Goal: Task Accomplishment & Management: Use online tool/utility

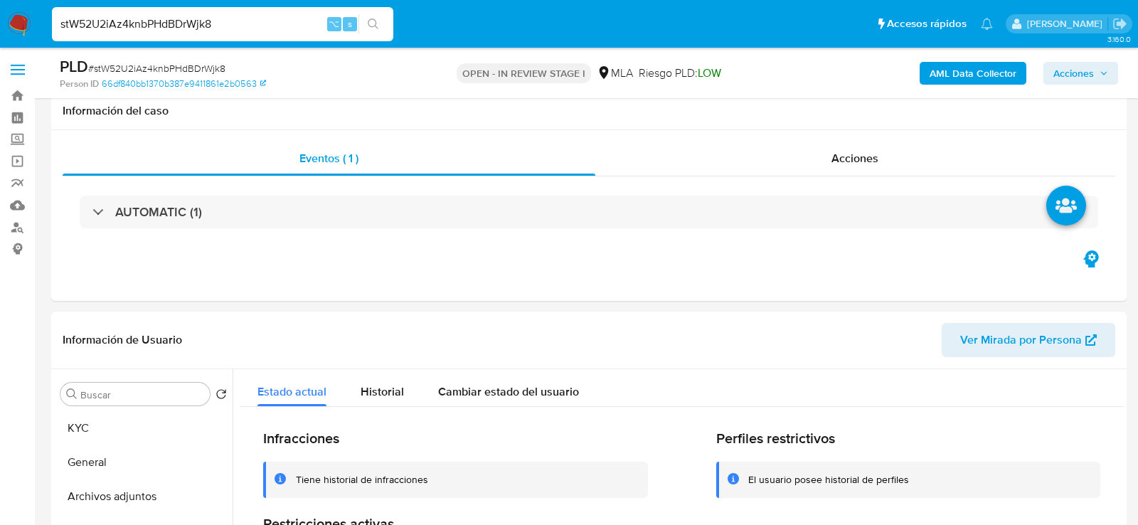
select select "10"
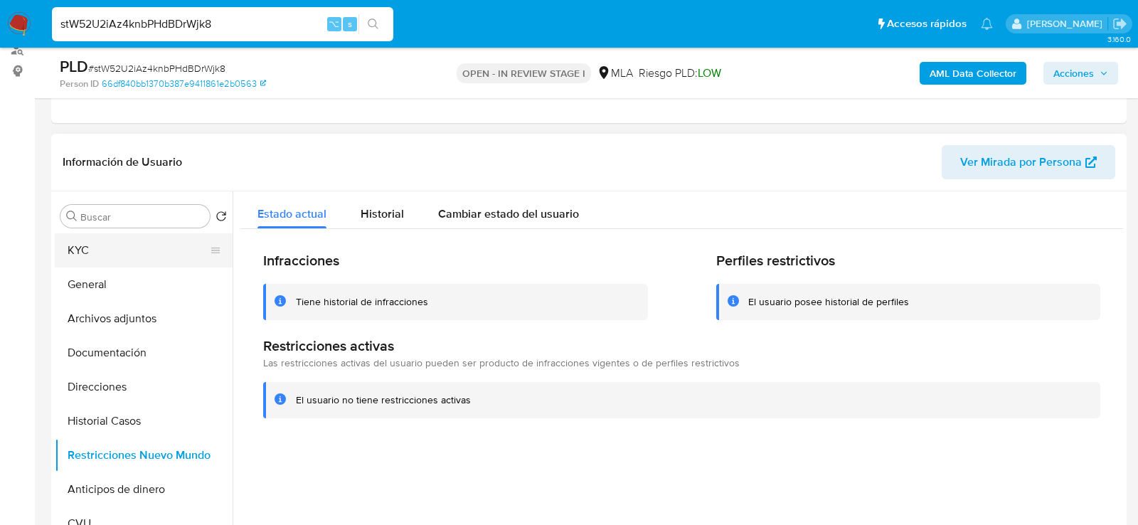
scroll to position [878, 0]
click at [126, 246] on button "KYC" at bounding box center [138, 250] width 166 height 34
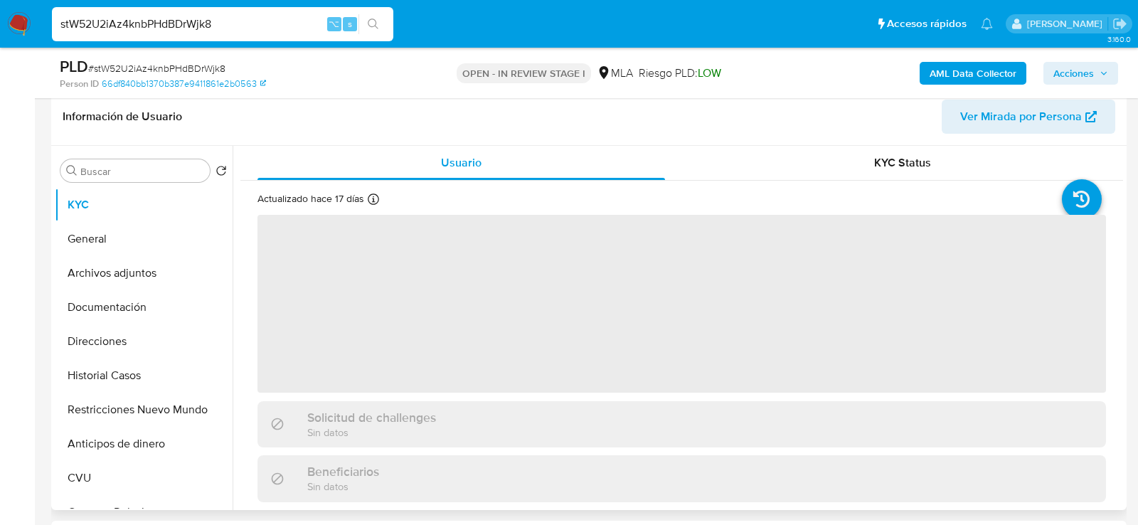
scroll to position [225, 0]
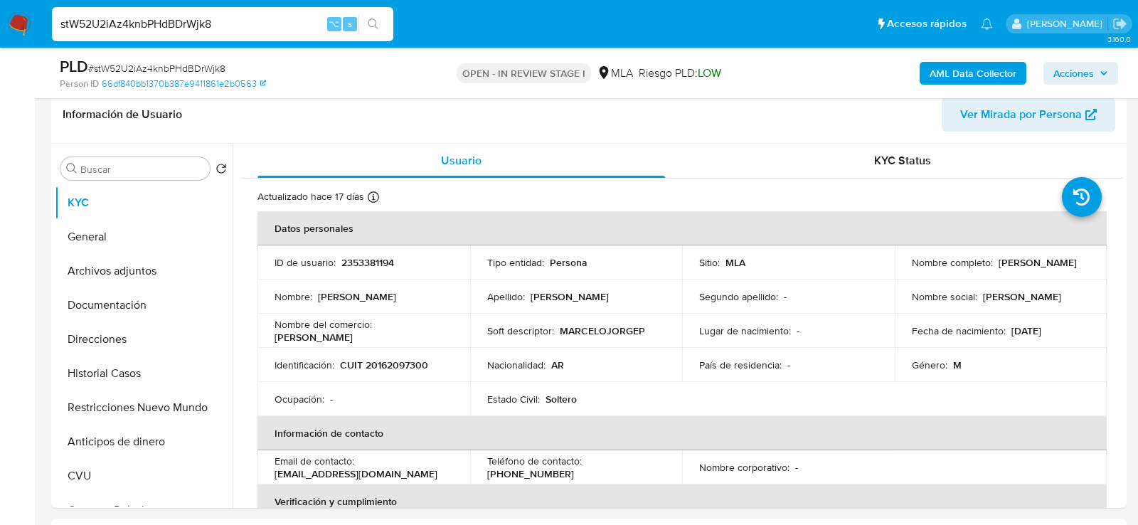
click at [197, 19] on input "stW52U2iAz4knbPHdBDrWjk8" at bounding box center [222, 24] width 341 height 18
paste input "722772639"
type input "722772639"
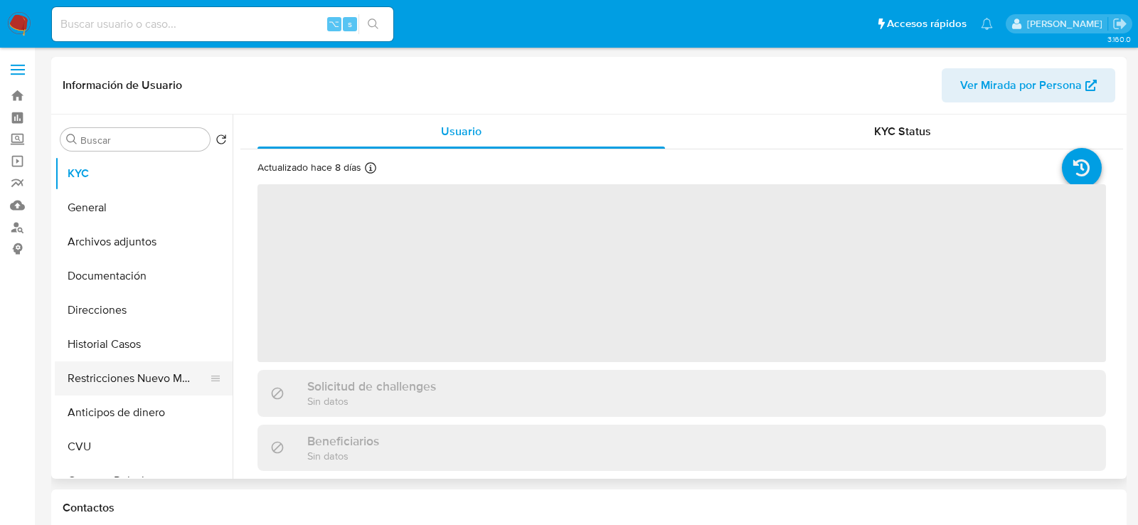
select select "10"
click at [88, 376] on button "Restricciones Nuevo Mundo" at bounding box center [138, 378] width 166 height 34
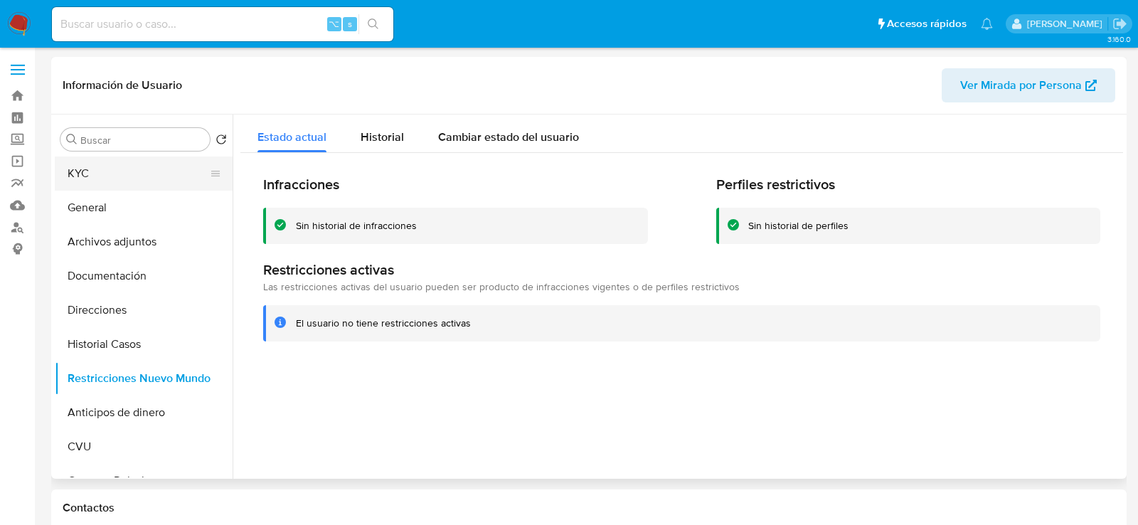
click at [112, 166] on button "KYC" at bounding box center [138, 173] width 166 height 34
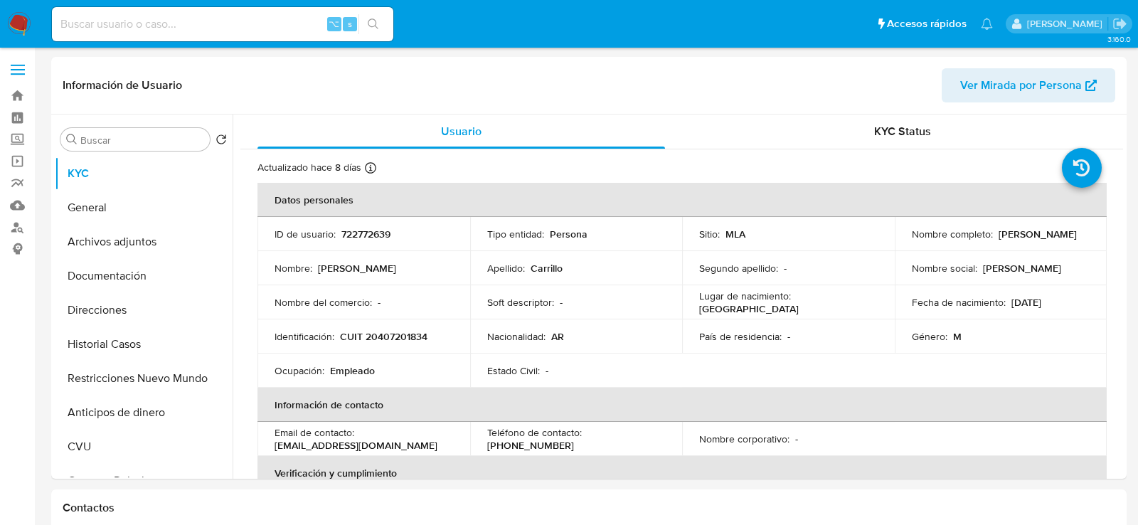
click at [138, 26] on input at bounding box center [222, 24] width 341 height 18
paste input "156922477"
type input "156922477"
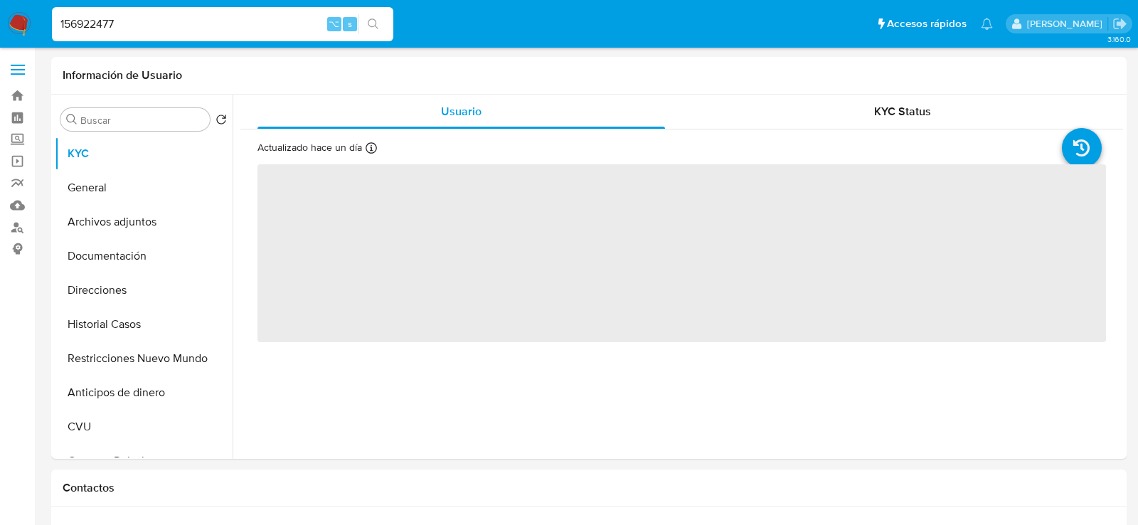
select select "10"
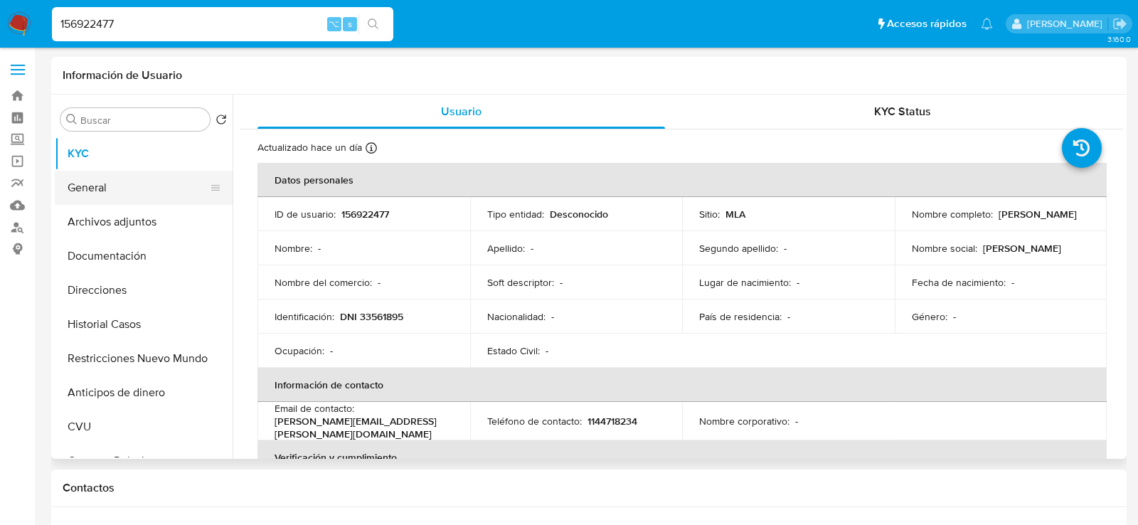
click at [85, 180] on button "General" at bounding box center [138, 188] width 166 height 34
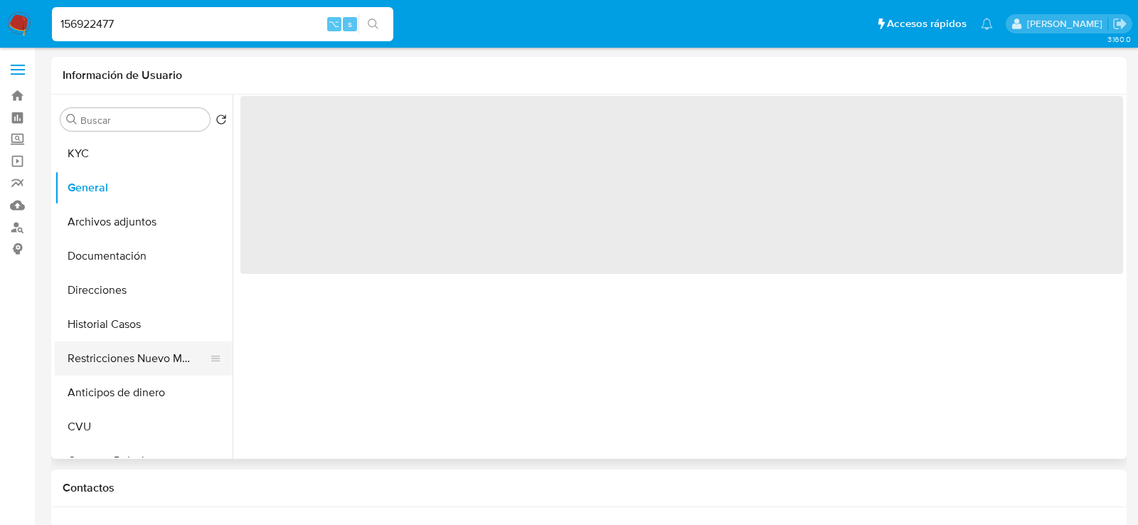
click at [83, 372] on button "Restricciones Nuevo Mundo" at bounding box center [138, 358] width 166 height 34
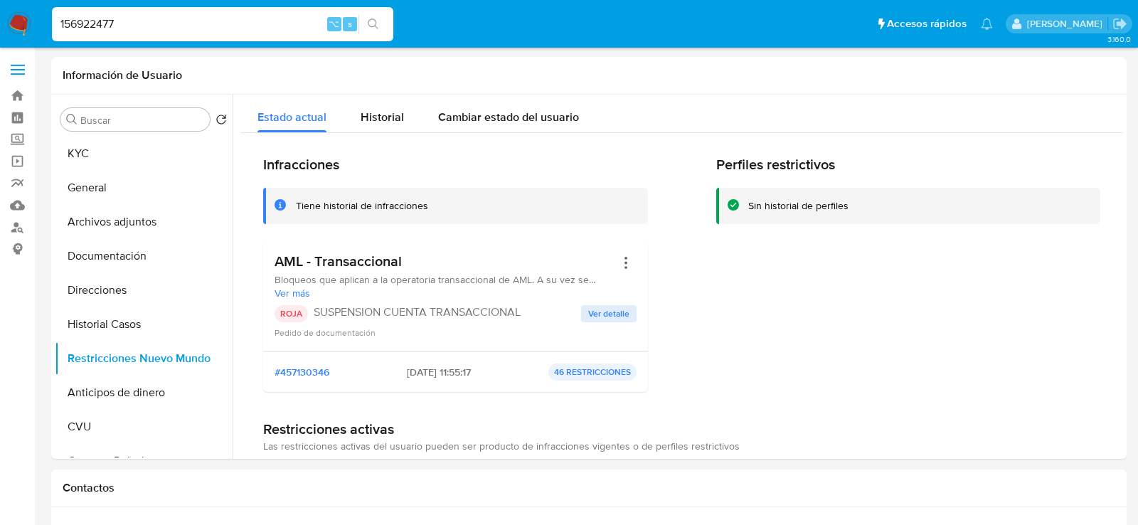
click at [192, 32] on input "156922477" at bounding box center [222, 24] width 341 height 18
paste input "520584318"
type input "520584318"
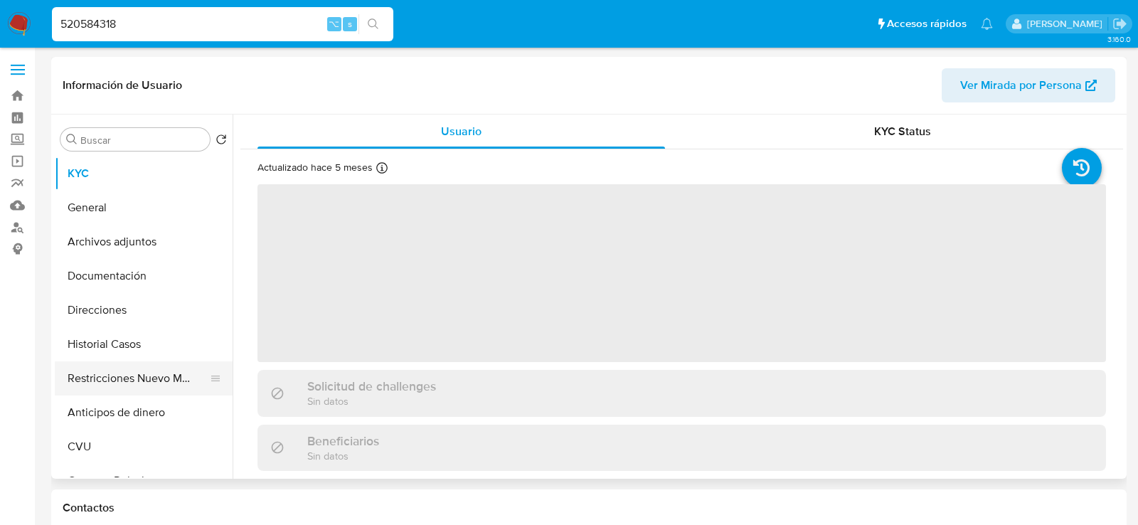
click at [126, 376] on button "Restricciones Nuevo Mundo" at bounding box center [138, 378] width 166 height 34
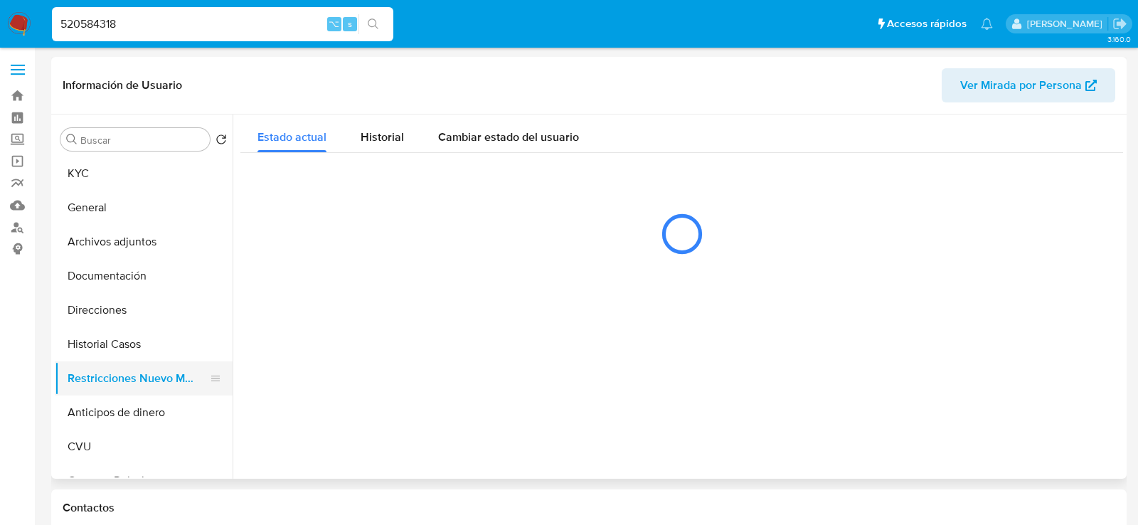
select select "10"
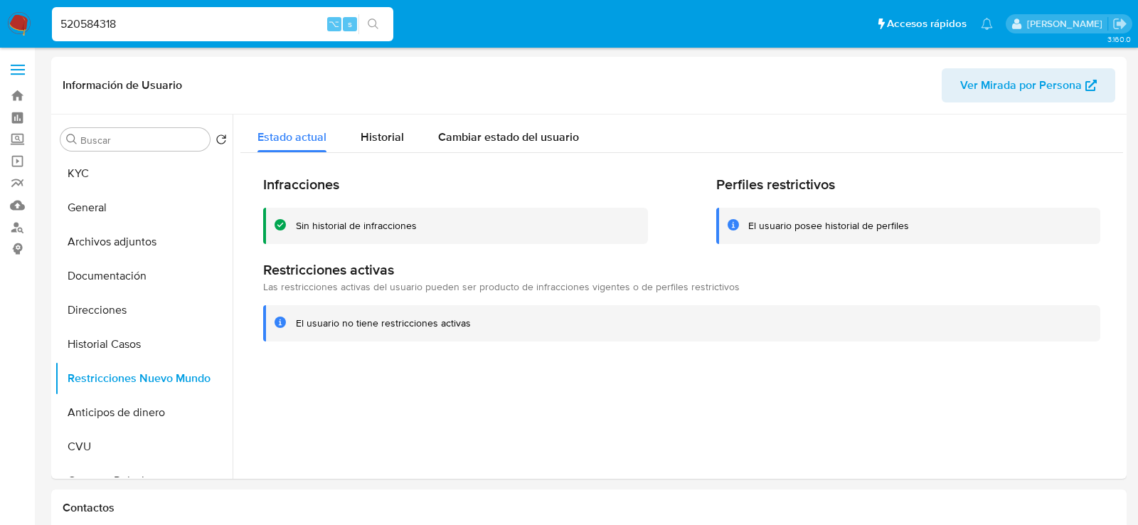
click at [201, 7] on div "520584318 ⌥ s" at bounding box center [222, 24] width 341 height 34
click at [201, 21] on input "520584318" at bounding box center [222, 24] width 341 height 18
paste input "10673534"
type input "106735348"
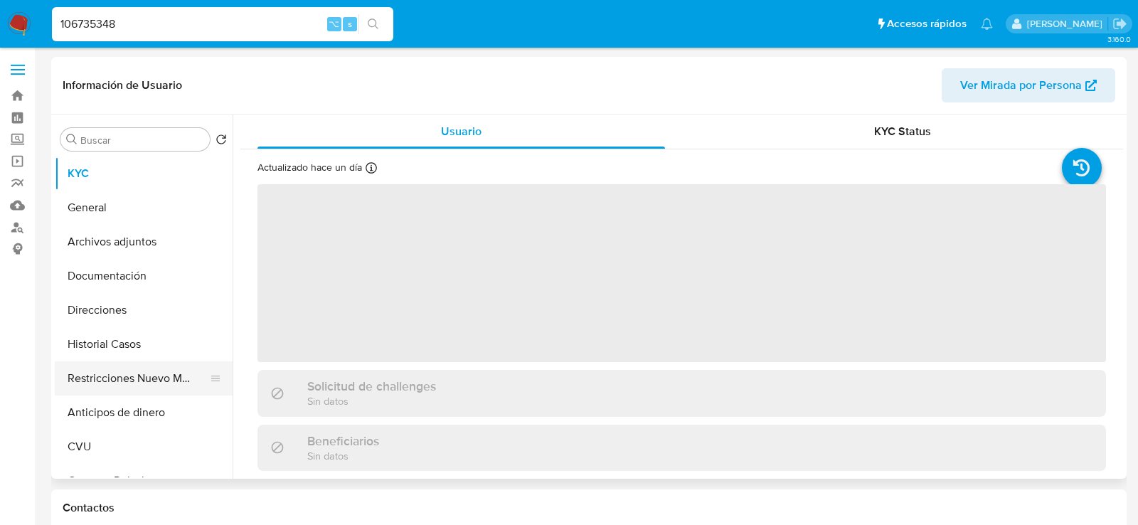
click at [117, 374] on button "Restricciones Nuevo Mundo" at bounding box center [138, 378] width 166 height 34
select select "10"
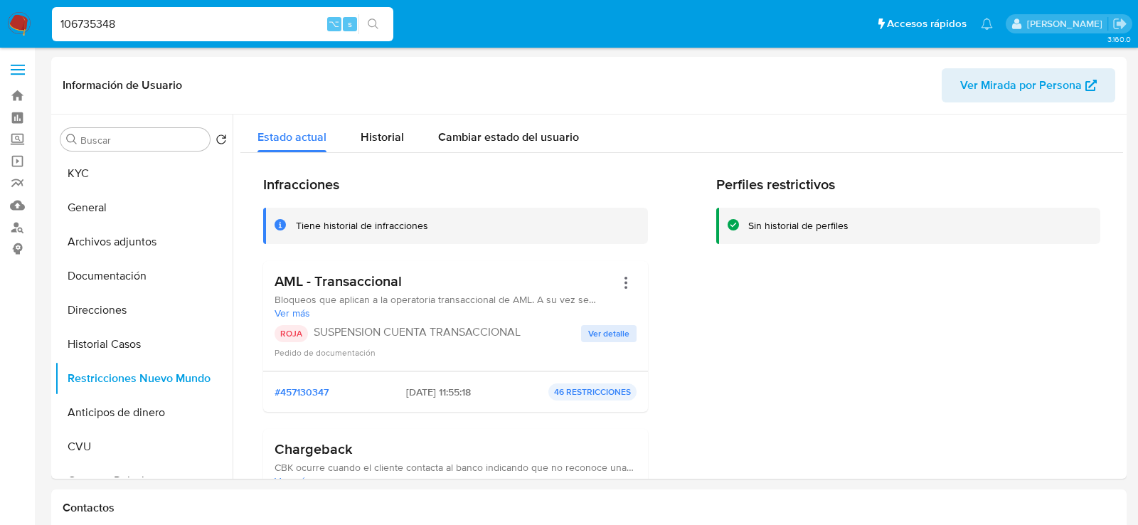
click at [127, 10] on div "106735348 ⌥ s" at bounding box center [222, 24] width 341 height 34
click at [126, 20] on input "106735348" at bounding box center [222, 24] width 341 height 18
paste input "788548420"
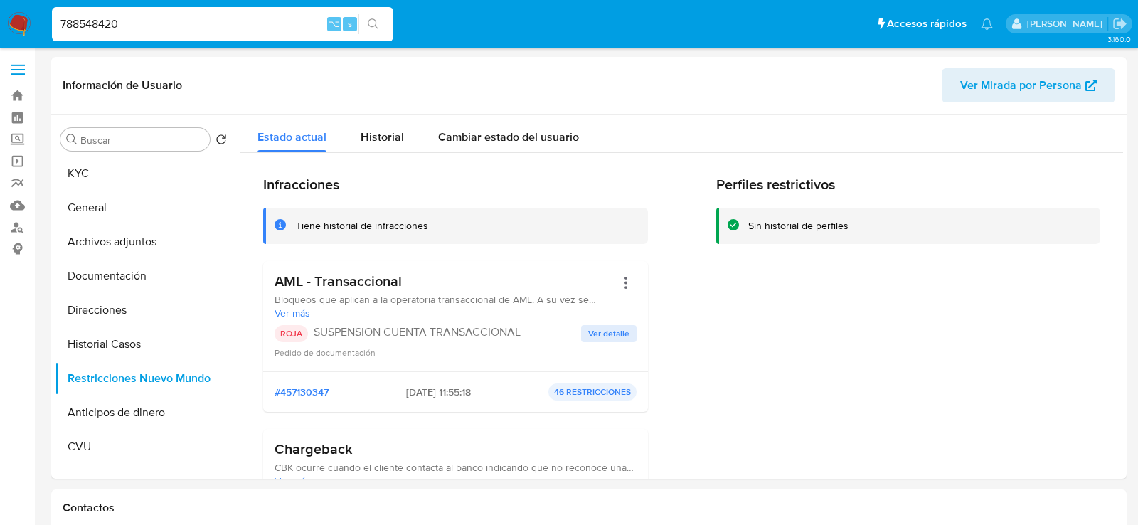
type input "788548420"
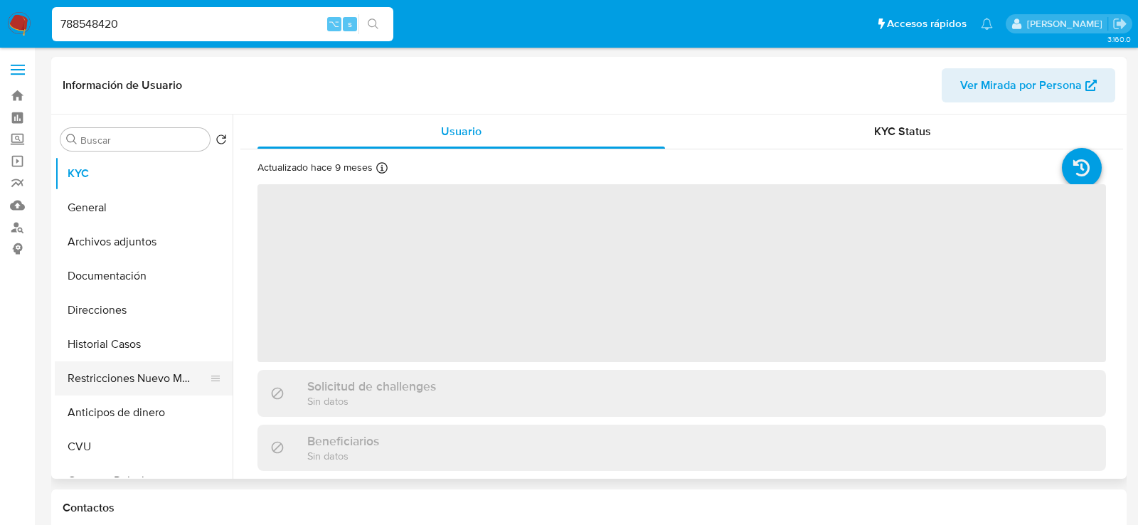
select select "10"
click at [75, 381] on button "Restricciones Nuevo Mundo" at bounding box center [138, 378] width 166 height 34
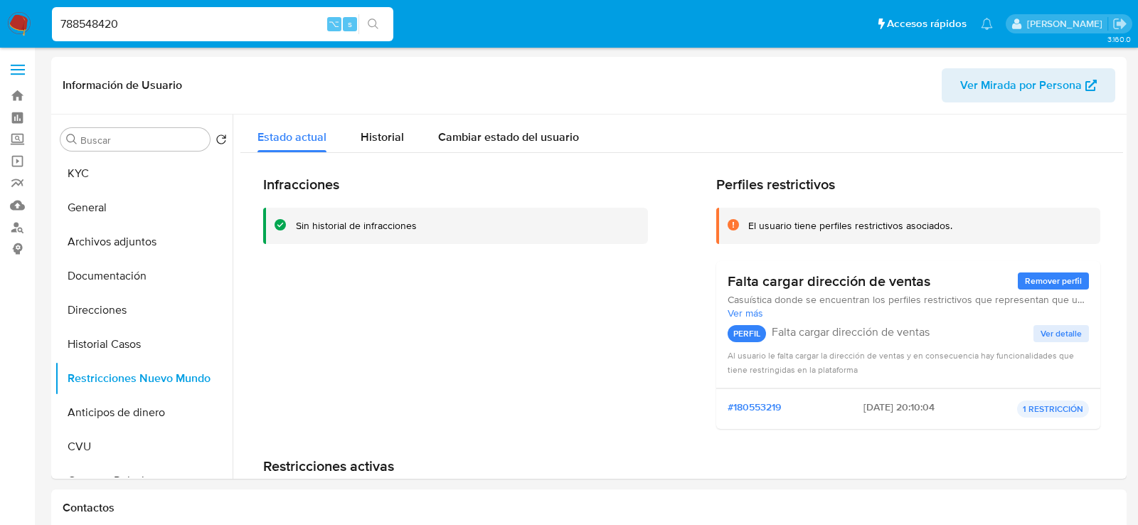
click at [247, 23] on input "788548420" at bounding box center [222, 24] width 341 height 18
paste input "328704287"
type input "328704287"
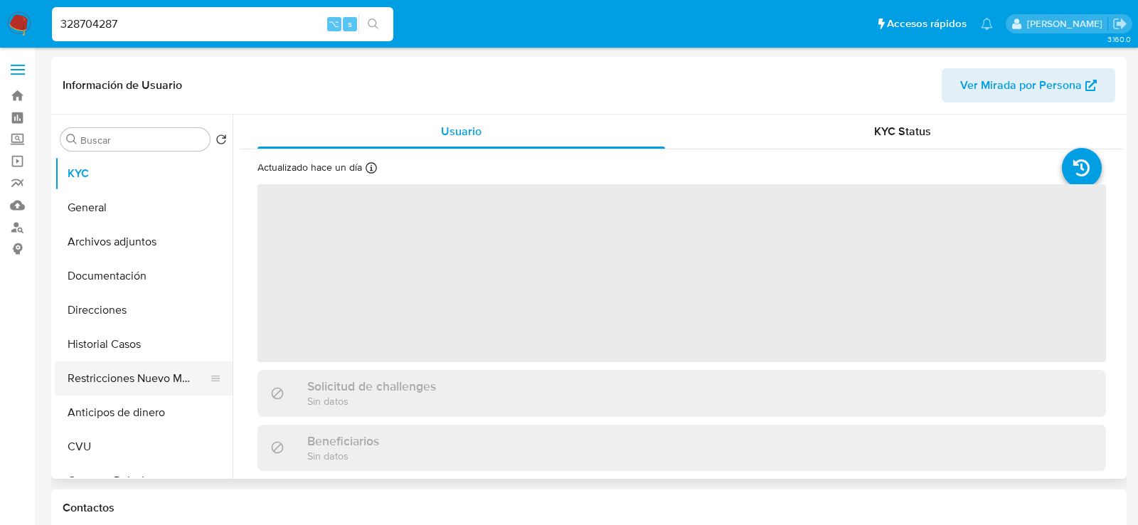
click at [85, 382] on button "Restricciones Nuevo Mundo" at bounding box center [138, 378] width 166 height 34
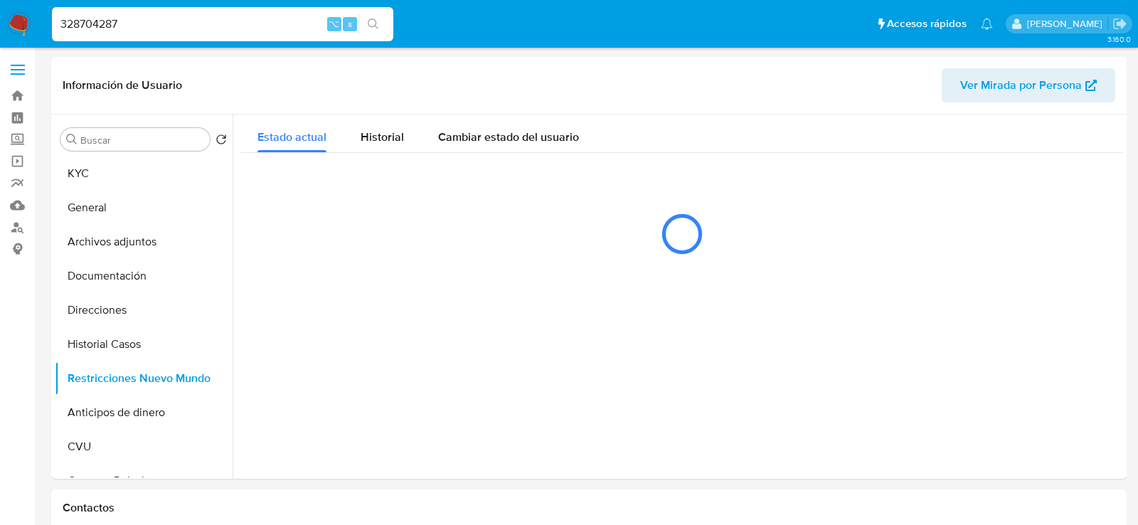
select select "10"
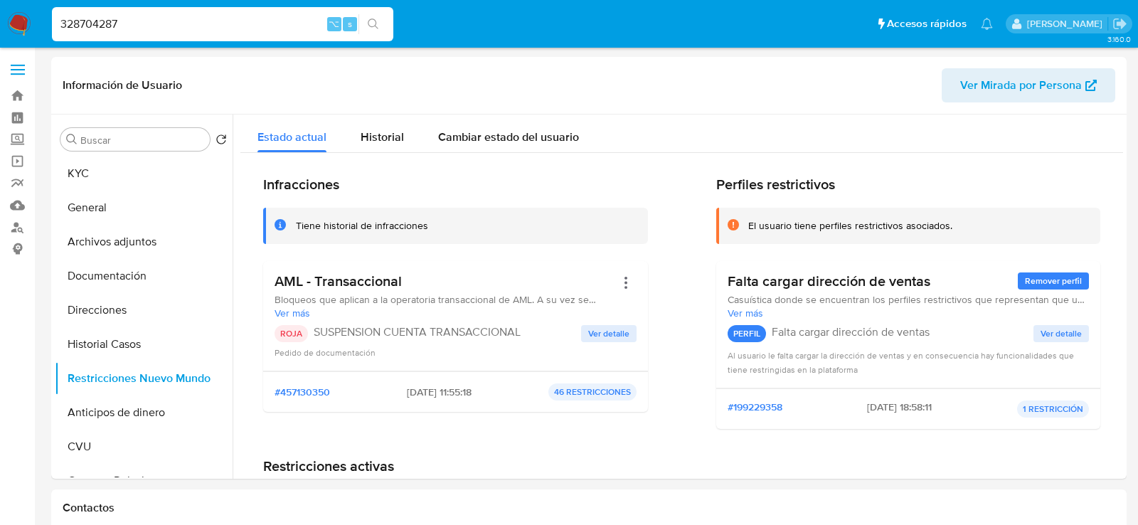
click at [141, 23] on input "328704287" at bounding box center [222, 24] width 341 height 18
paste input "2128847303"
type input "2128847303"
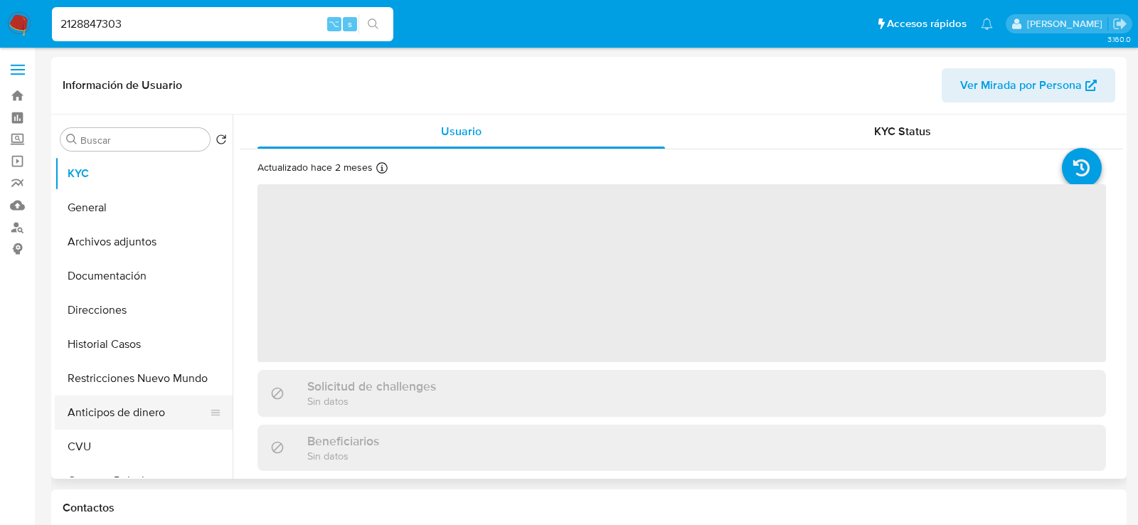
select select "10"
click at [83, 401] on button "Anticipos de dinero" at bounding box center [138, 412] width 166 height 34
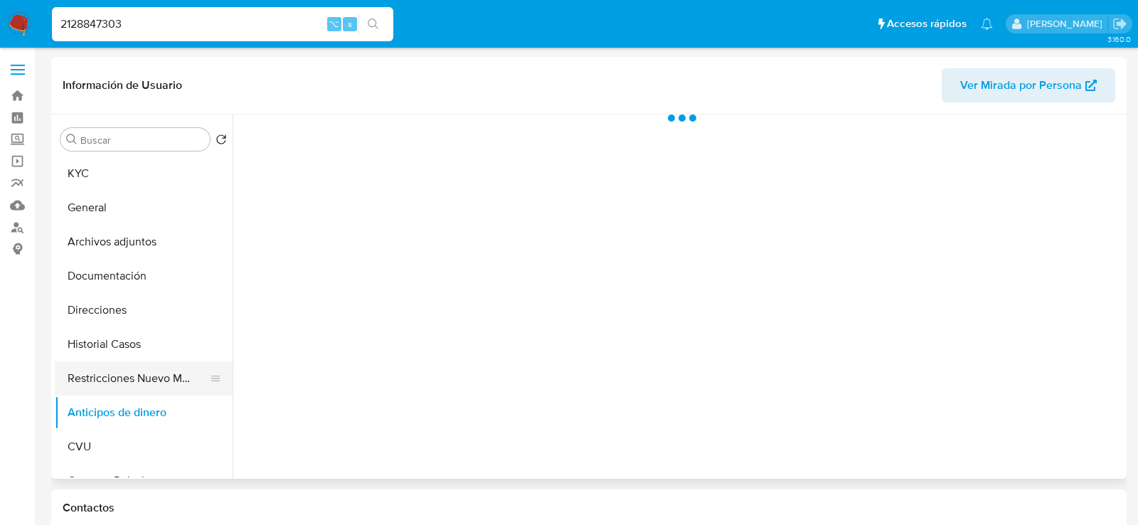
click at [83, 389] on button "Restricciones Nuevo Mundo" at bounding box center [138, 378] width 166 height 34
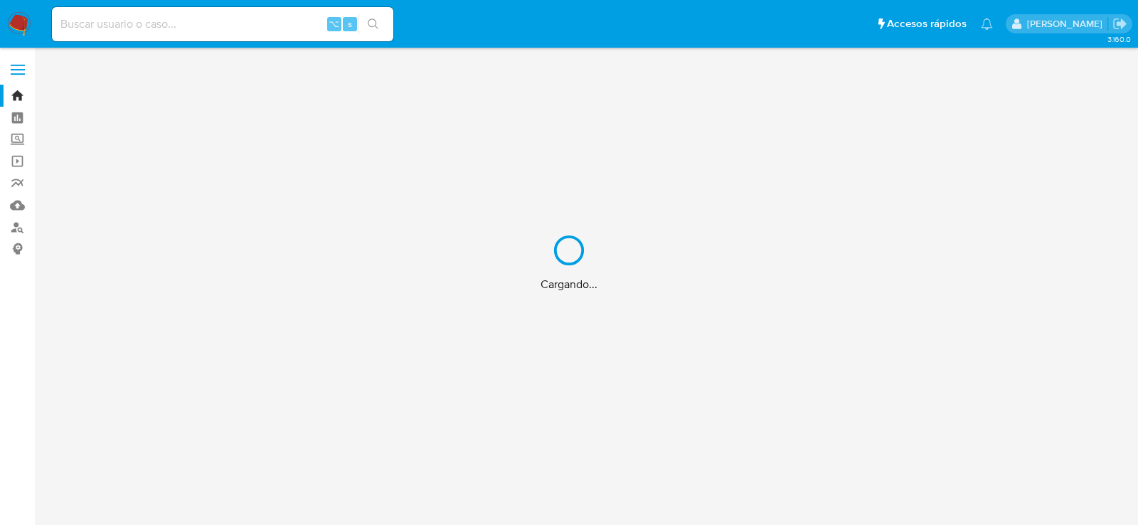
click at [14, 209] on div "Cargando..." at bounding box center [569, 262] width 1138 height 525
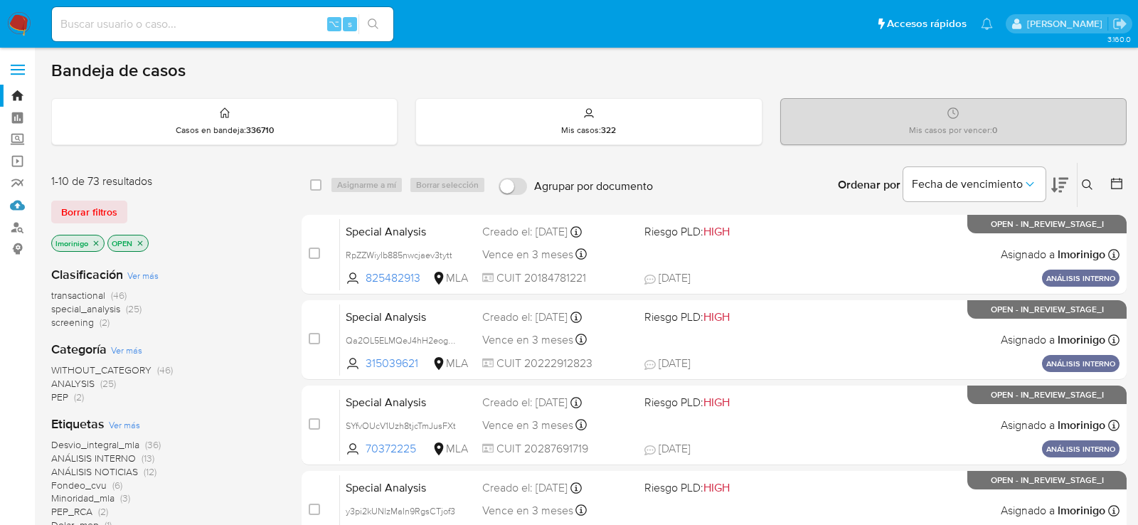
click at [17, 202] on link "Mulan" at bounding box center [84, 205] width 169 height 22
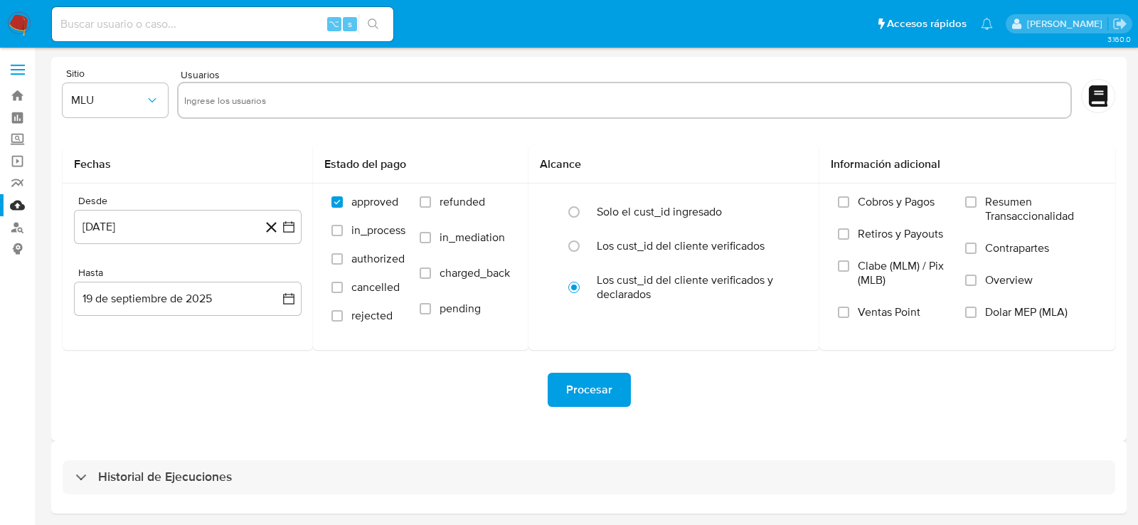
click at [16, 21] on img at bounding box center [19, 24] width 24 height 24
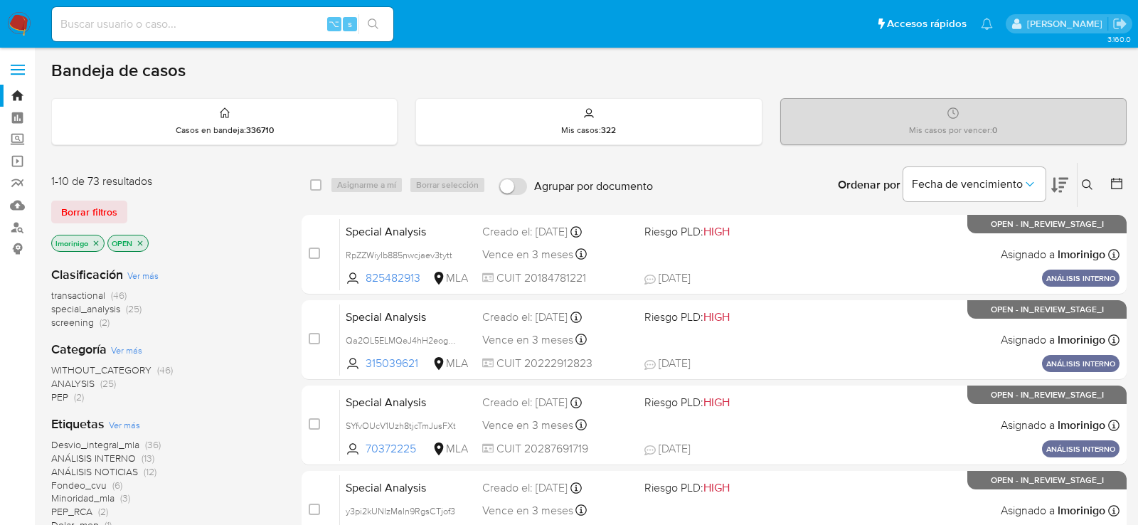
click at [19, 56] on label at bounding box center [18, 70] width 36 height 30
click at [0, 0] on input "checkbox" at bounding box center [0, 0] width 0 height 0
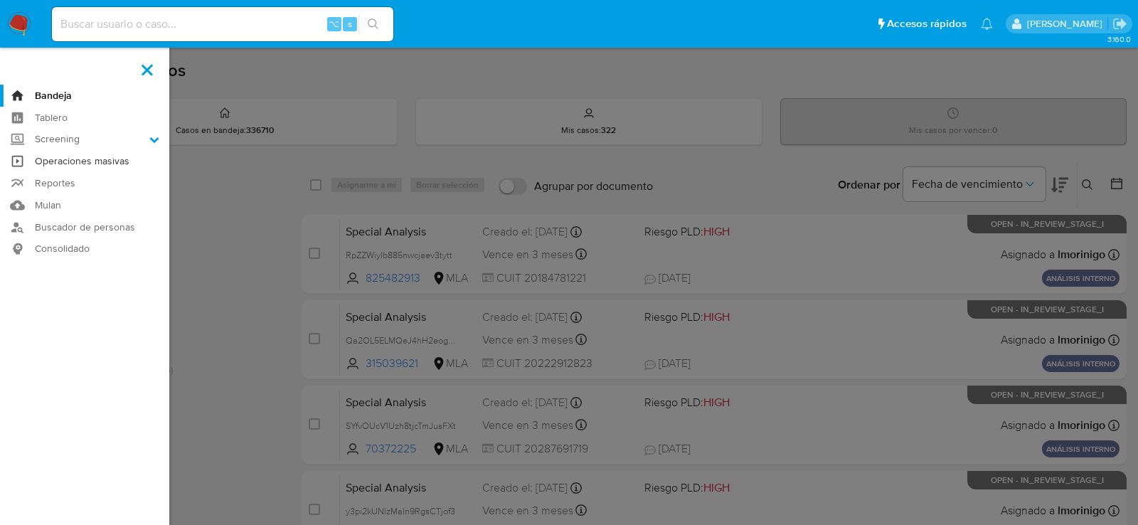
click at [55, 162] on link "Operaciones masivas" at bounding box center [84, 161] width 169 height 22
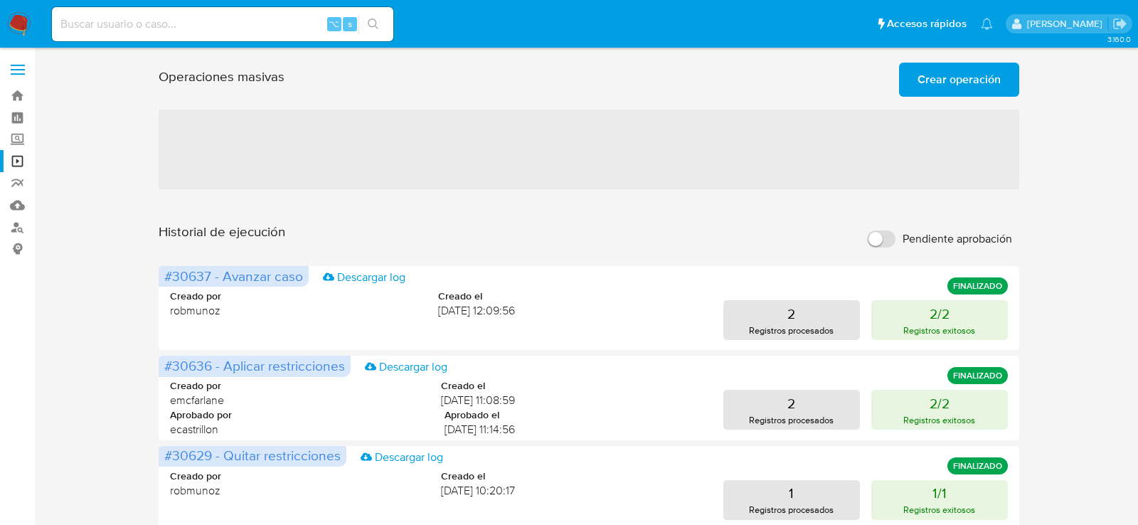
click at [928, 80] on span "Crear operación" at bounding box center [958, 79] width 83 height 31
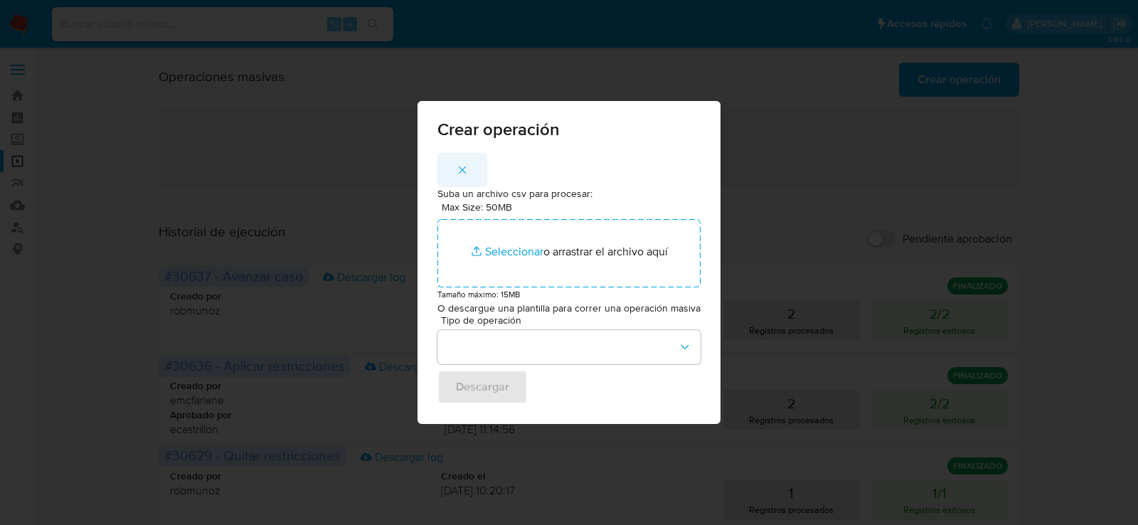
click at [457, 170] on icon "button" at bounding box center [462, 170] width 13 height 13
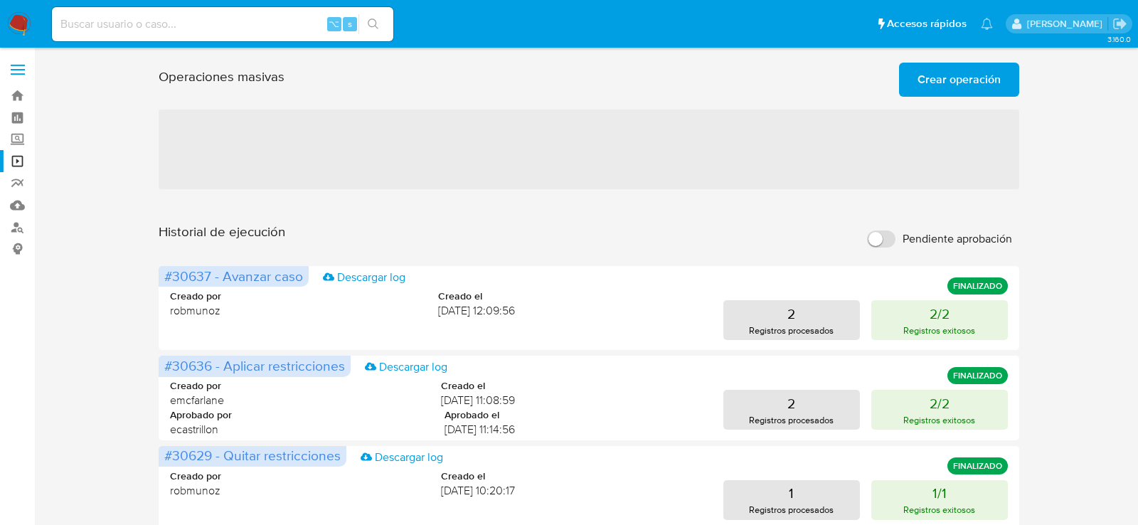
click at [934, 80] on span "Crear operación" at bounding box center [958, 79] width 83 height 31
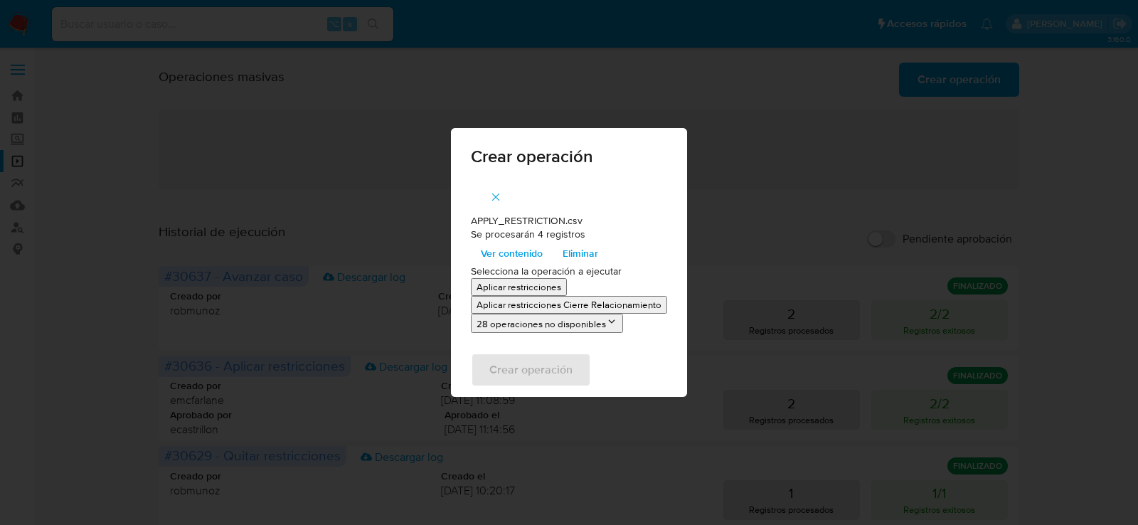
click at [512, 287] on p "Aplicar restricciones" at bounding box center [519, 287] width 85 height 14
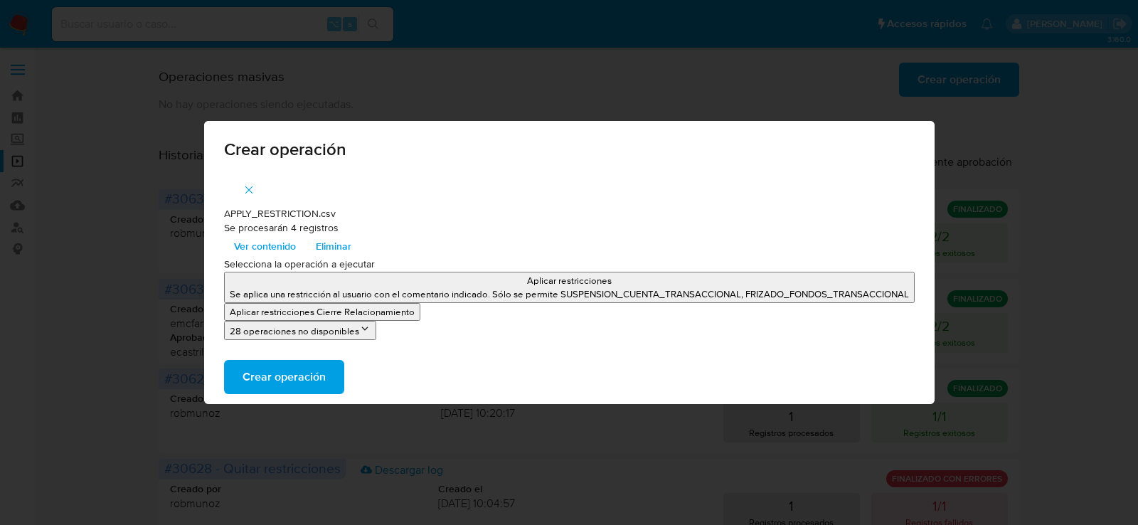
click at [264, 282] on p "Aplicar restricciones" at bounding box center [569, 281] width 679 height 14
click at [289, 376] on span "Crear operación" at bounding box center [284, 376] width 83 height 31
